Goal: Complete application form

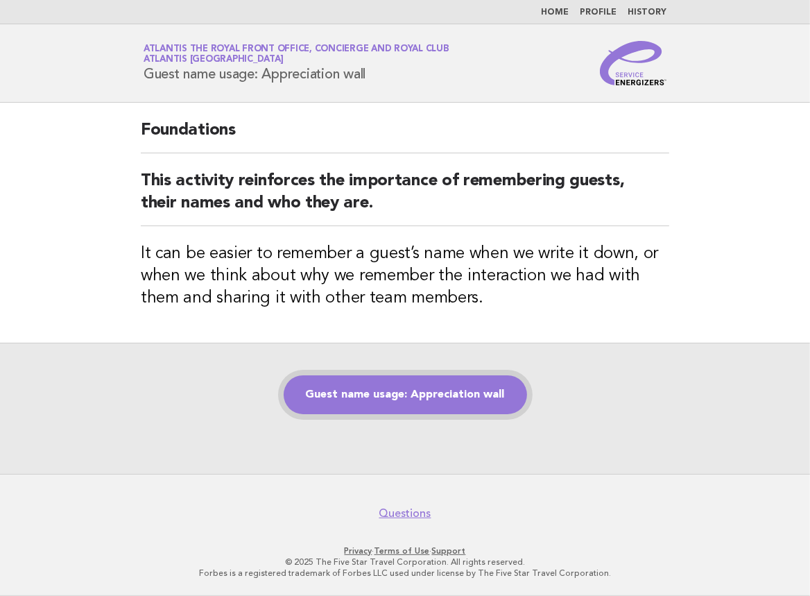
click at [431, 410] on link "Guest name usage: Appreciation wall" at bounding box center [405, 394] width 243 height 39
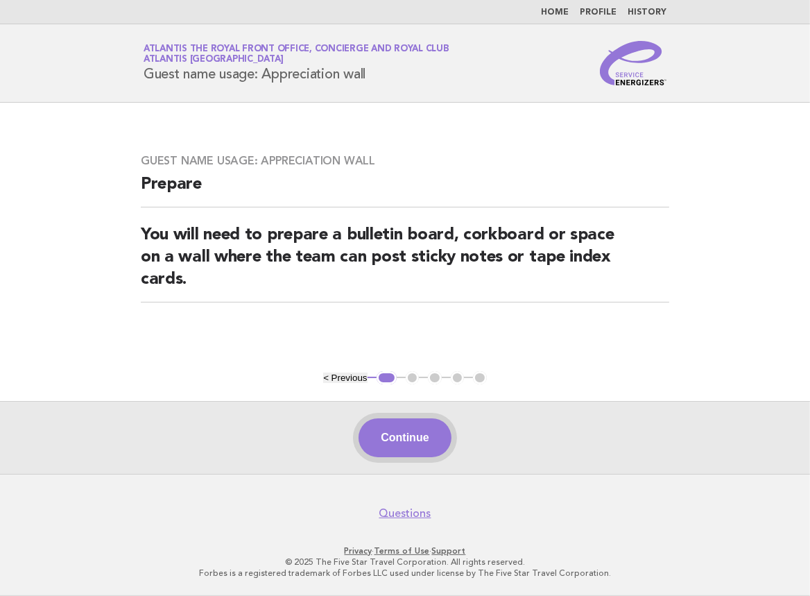
click at [428, 437] on button "Continue" at bounding box center [404, 437] width 92 height 39
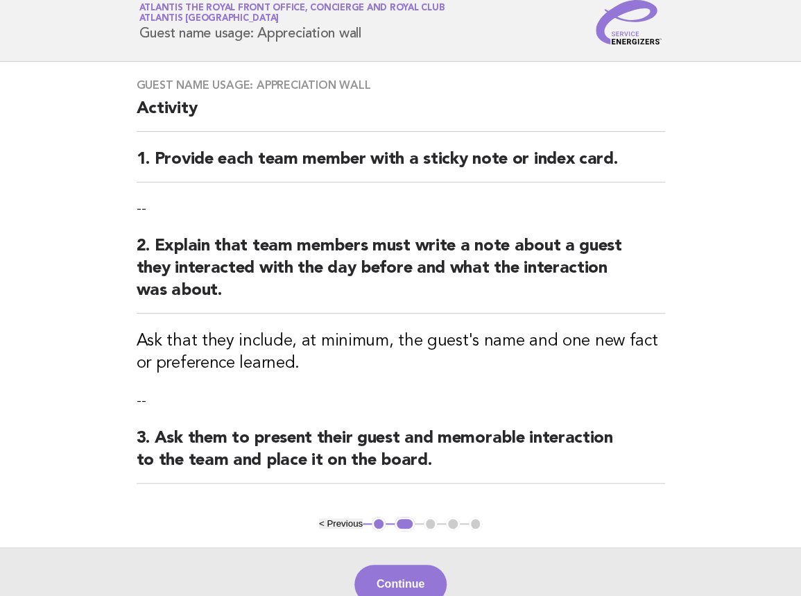
scroll to position [62, 0]
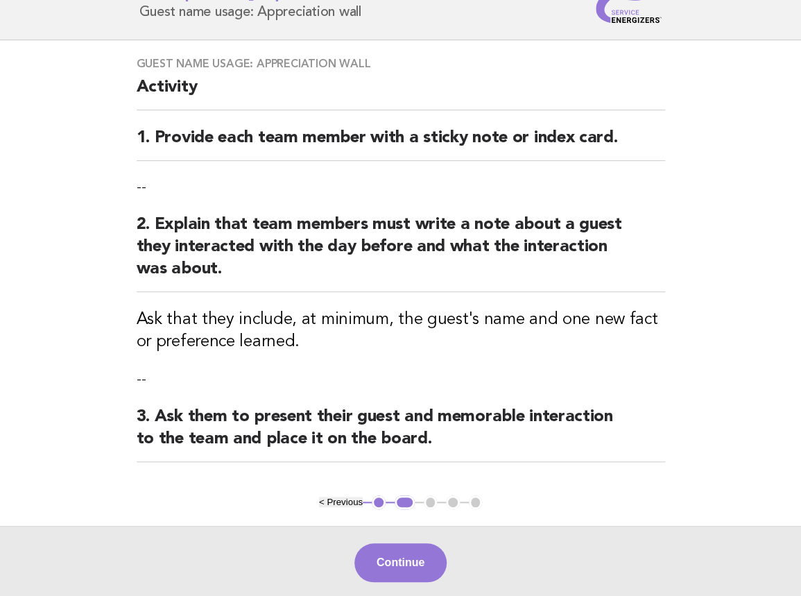
drag, startPoint x: 404, startPoint y: 550, endPoint x: 402, endPoint y: 382, distance: 167.8
click at [404, 551] on button "Continue" at bounding box center [400, 562] width 92 height 39
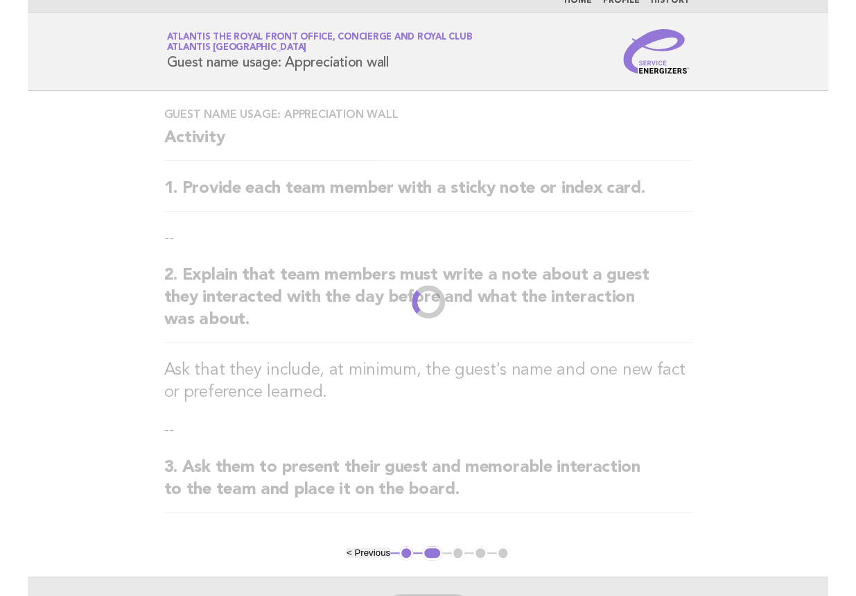
scroll to position [0, 0]
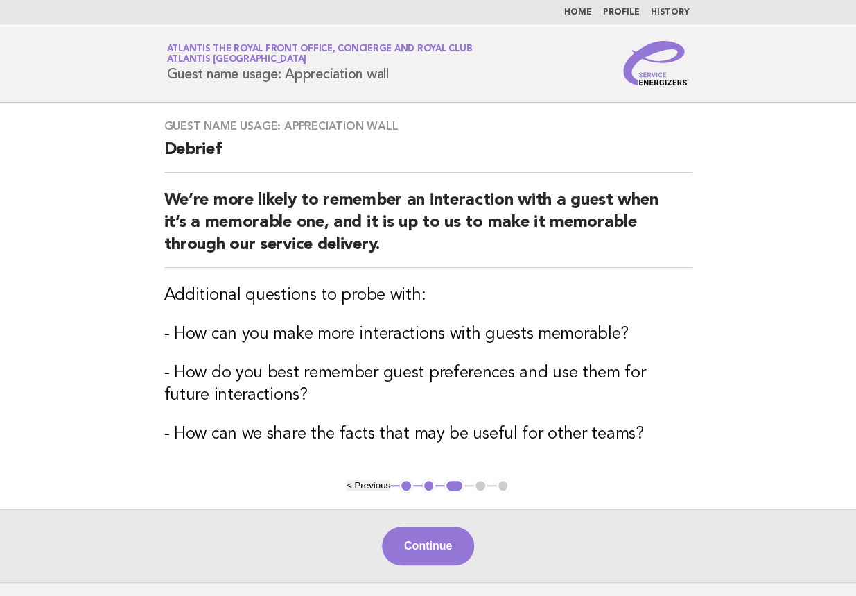
click at [432, 513] on div "Continue" at bounding box center [428, 545] width 856 height 73
click at [451, 569] on div "Continue" at bounding box center [428, 545] width 856 height 73
click at [441, 543] on button "Continue" at bounding box center [428, 545] width 92 height 39
